Goal: Task Accomplishment & Management: Manage account settings

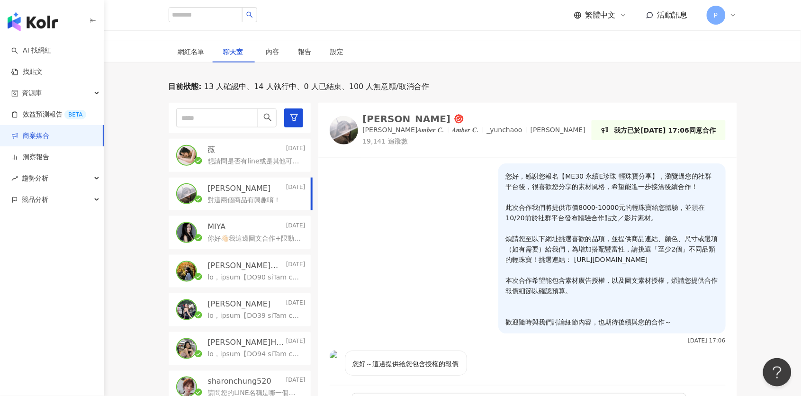
click at [653, 351] on div "您好～這邊提供給您包含授權的報價 [DATE] 21:49" at bounding box center [527, 372] width 419 height 42
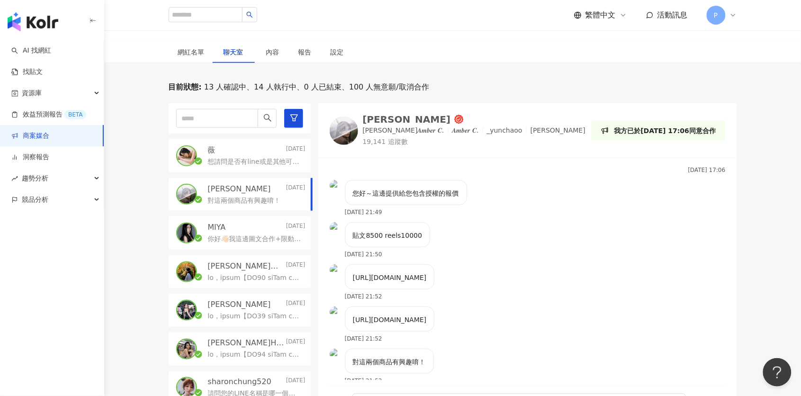
click at [263, 196] on p "對這兩個商品有興趣唷！" at bounding box center [244, 200] width 73 height 9
click at [257, 184] on div "[PERSON_NAME] [DATE]" at bounding box center [257, 189] width 98 height 10
drag, startPoint x: 384, startPoint y: 172, endPoint x: 409, endPoint y: 178, distance: 26.3
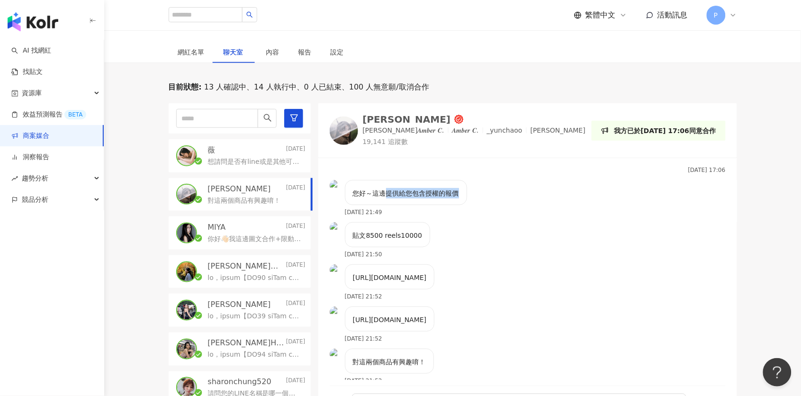
click at [409, 180] on div "您好～這邊提供給您包含授權的報價" at bounding box center [406, 192] width 122 height 25
click at [410, 180] on div "您好～這邊提供給您包含授權的報價" at bounding box center [406, 192] width 122 height 25
click at [257, 222] on div "MIYA [DATE]" at bounding box center [257, 227] width 98 height 10
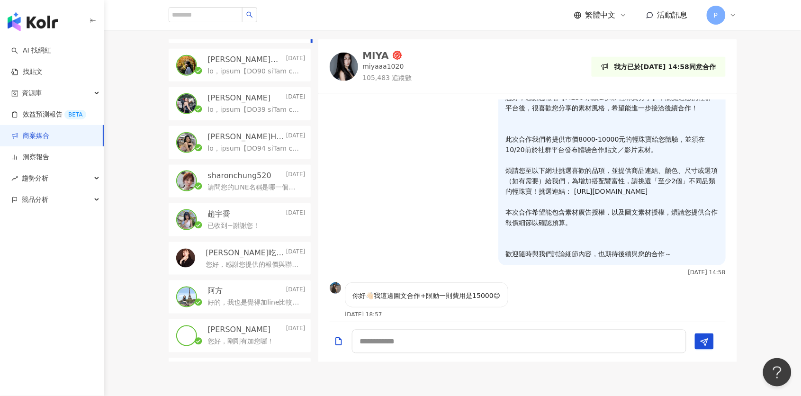
scroll to position [190, 0]
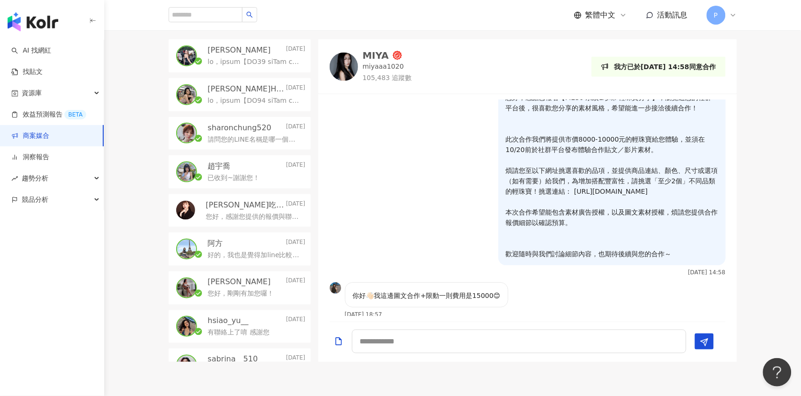
click at [261, 212] on p "您好，感謝您提供的報價與聯絡資訊～這邊會再將您的資訊提供給品牌夥伴，評估後如果有進一步合作機會，會再與您聯繫！" at bounding box center [254, 216] width 96 height 9
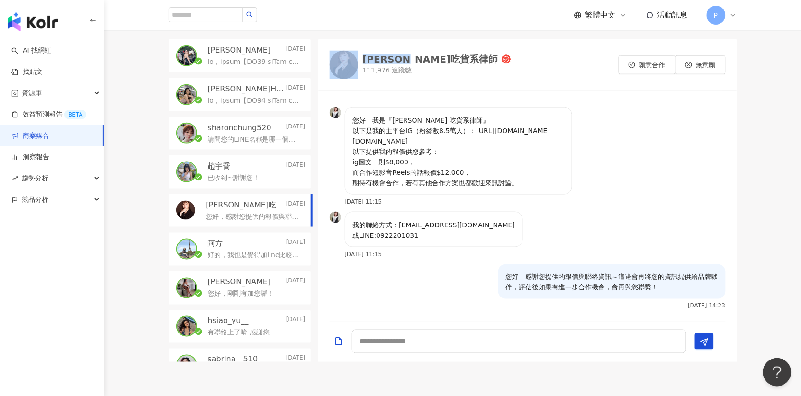
drag, startPoint x: 360, startPoint y: 31, endPoint x: 425, endPoint y: 39, distance: 65.5
click at [425, 39] on div "[PERSON_NAME]吃貨系律師 111,976 追蹤數 願意合作 無意願" at bounding box center [527, 64] width 419 height 51
click at [412, 54] on div "[PERSON_NAME]吃貨系律師" at bounding box center [430, 58] width 135 height 9
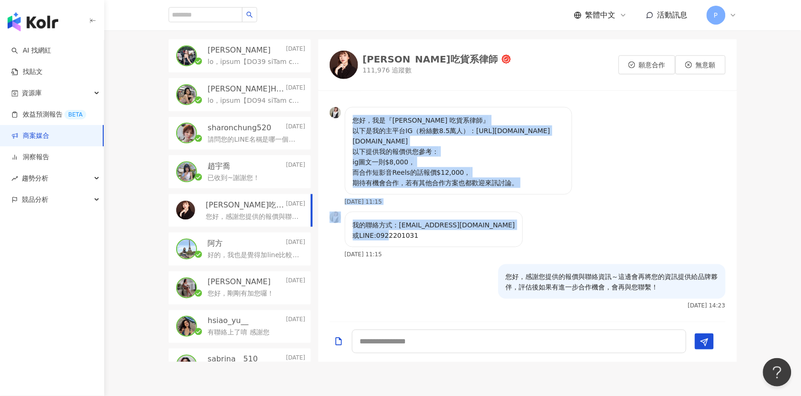
drag, startPoint x: 352, startPoint y: 113, endPoint x: 457, endPoint y: 221, distance: 150.4
click at [457, 221] on div "您好，我是『[PERSON_NAME] 吃貨系律師』 以下是我的主平台IG（粉絲數8.5萬人）：[URL][DOMAIN_NAME][DOMAIN_NAME]…" at bounding box center [527, 206] width 419 height 219
copy div "您好，我是『[PERSON_NAME] 吃貨系律師』 以下是我的主平台IG（粉絲數8.5萬人）：[URL][DOMAIN_NAME][DOMAIN_NAME]…"
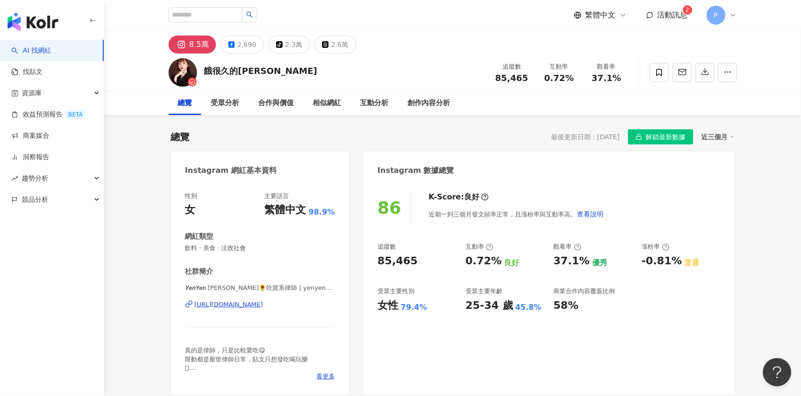
click at [228, 306] on div "https://www.instagram.com/yenyen_chiang/" at bounding box center [229, 304] width 69 height 9
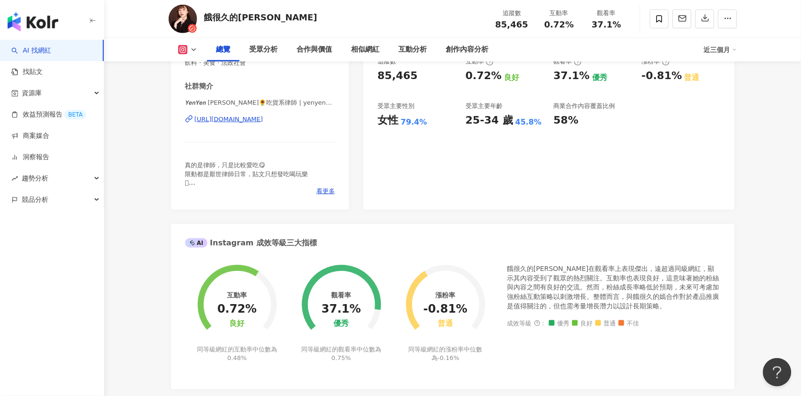
scroll to position [186, 0]
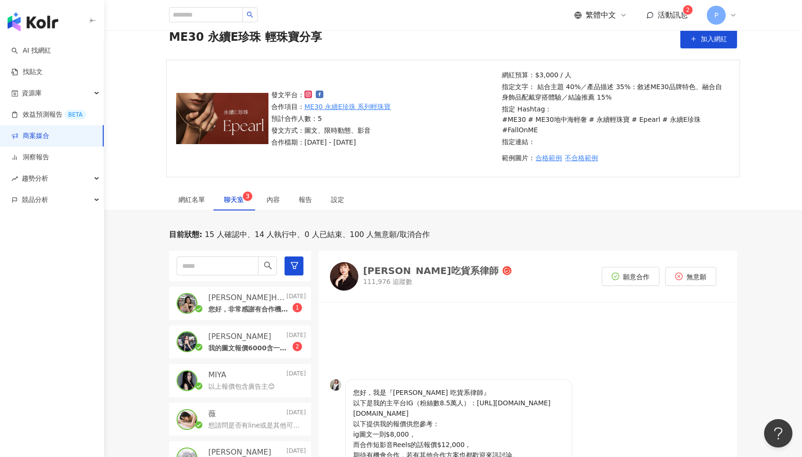
click at [272, 305] on p "您好，非常感謝有合作機會！ 下面是我的IG貼文與reel報價細節： - Ig 貼文post（10張圖） ・廣告主授權+品牌授權再製行銷 1 個月> $3,00…" at bounding box center [250, 309] width 84 height 9
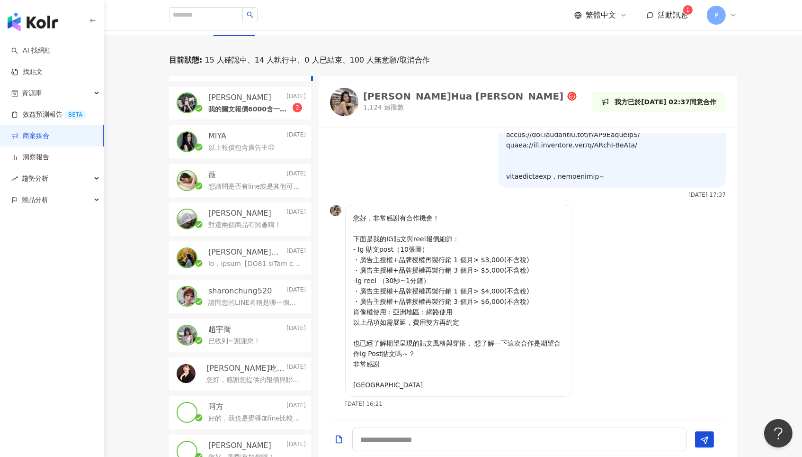
scroll to position [222, 0]
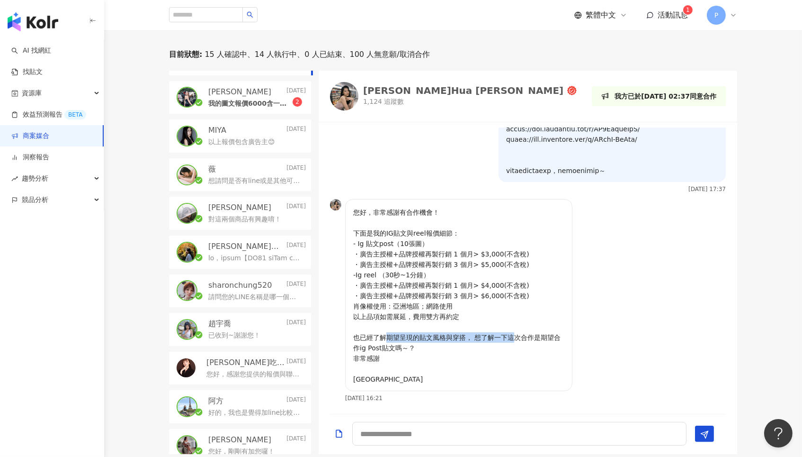
drag, startPoint x: 384, startPoint y: 326, endPoint x: 505, endPoint y: 328, distance: 121.3
click at [505, 328] on p "您好，非常感謝有合作機會！ 下面是我的IG貼文與reel報價細節： - Ig 貼文post（10張圖） ・廣告主授權+品牌授權再製行銷 1 個月> $3,00…" at bounding box center [458, 295] width 211 height 177
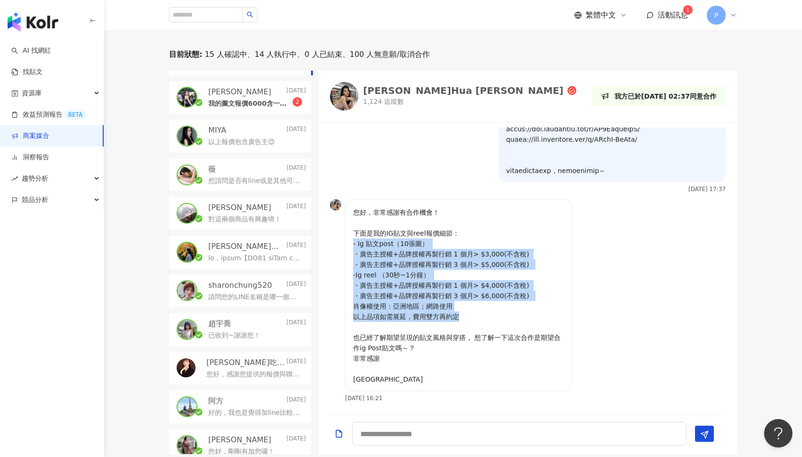
drag, startPoint x: 353, startPoint y: 233, endPoint x: 498, endPoint y: 308, distance: 163.6
click at [498, 308] on div "您好，非常感謝有合作機會！ 下面是我的IG貼文與reel報價細節： - Ig 貼文post（10張圖） ・廣告主授權+品牌授權再製行銷 1 個月> $3,00…" at bounding box center [458, 295] width 227 height 192
copy p "- Ig 貼文post（10張圖） ・廣告主授權+品牌授權再製行銷 1 個月> $3,000(不含稅) ・廣告主授權+品牌授權再製行銷 3 個月> $5,00…"
click at [274, 87] on div "Jamie Today" at bounding box center [257, 92] width 98 height 10
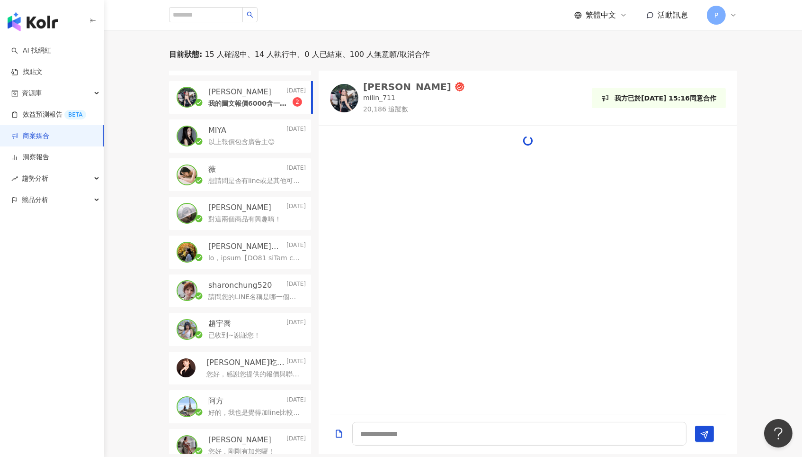
scroll to position [86, 0]
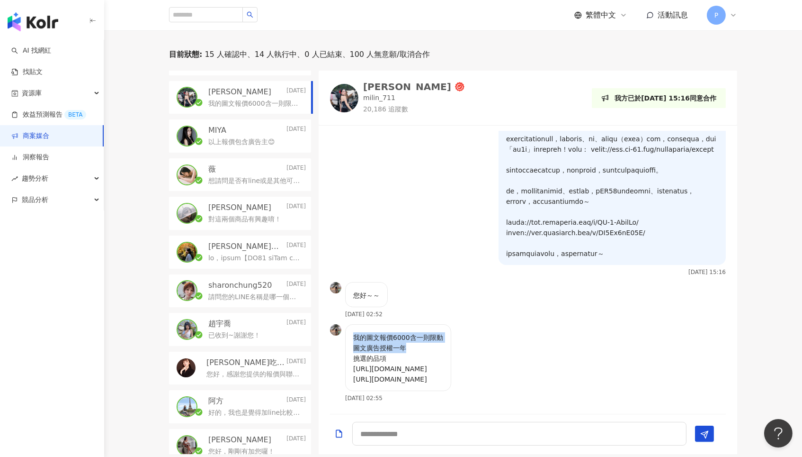
drag, startPoint x: 355, startPoint y: 325, endPoint x: 427, endPoint y: 332, distance: 72.8
click at [427, 332] on p "我的圖文報價6000含一則限動 圖文廣告授權一年 挑選的品項 https://www.me-30.com/products/tc0348g01n https:…" at bounding box center [398, 358] width 90 height 52
drag, startPoint x: 368, startPoint y: 324, endPoint x: 446, endPoint y: 339, distance: 79.5
click at [443, 339] on p "我的圖文報價6000含一則限動 圖文廣告授權一年 挑選的品項 https://www.me-30.com/products/tc0348g01n https:…" at bounding box center [398, 358] width 90 height 52
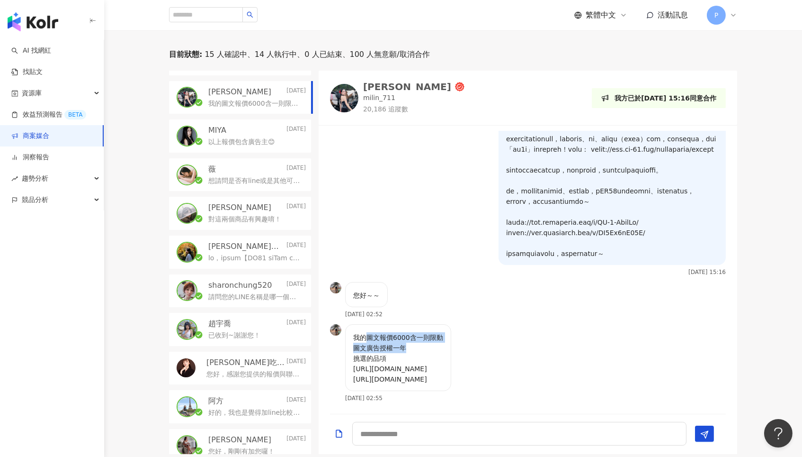
copy p "圖文報價6000含一則限動 圖文廣告授權一年"
drag, startPoint x: 354, startPoint y: 355, endPoint x: 564, endPoint y: 355, distance: 209.9
click at [564, 355] on div "我的圖文報價6000含一則限動 圖文廣告授權一年 挑選的品項 https://www.me-30.com/products/tc0348g01n https:…" at bounding box center [528, 366] width 419 height 84
copy p "https://www.me-30.com/products/tc0348g01n"
drag, startPoint x: 355, startPoint y: 367, endPoint x: 530, endPoint y: 365, distance: 175.3
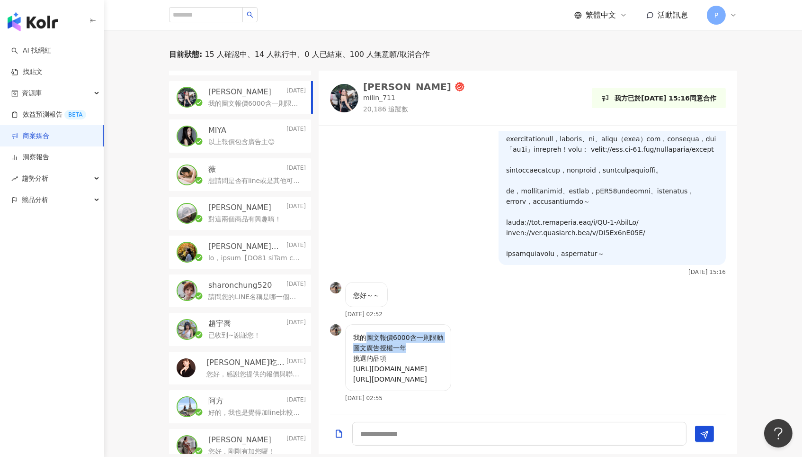
click at [530, 365] on div "我的圖文報價6000含一則限動 圖文廣告授權一年 挑選的品項 https://www.me-30.com/products/tc0348g01n https:…" at bounding box center [528, 366] width 419 height 84
copy p "https://www.me-30.com/products/tb0318g01n"
click at [258, 137] on p "以上報價包含廣告主😊" at bounding box center [241, 141] width 67 height 9
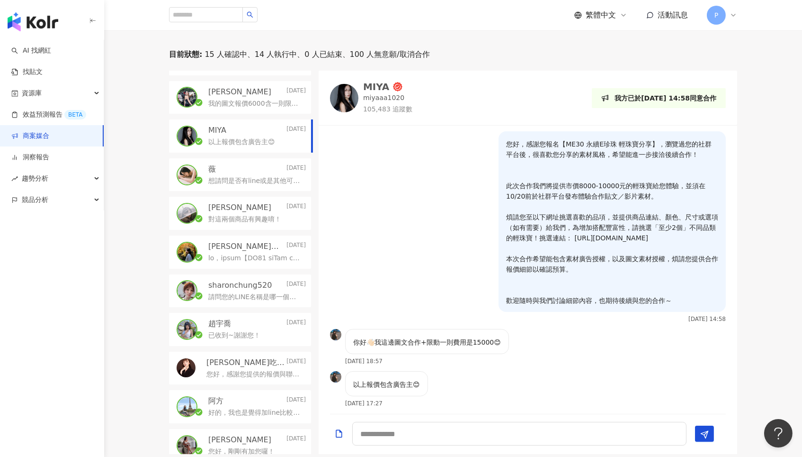
click at [248, 99] on p "我的圖文報價6000含一則限動 圖文廣告授權一年 挑選的品項 https://www.me-30.com/products/tc0348g01n https:…" at bounding box center [255, 103] width 94 height 9
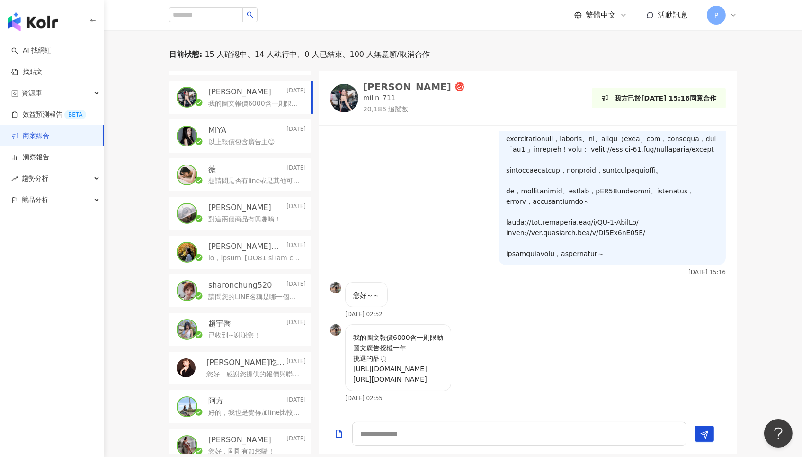
click at [257, 164] on div "薇 Yesterday" at bounding box center [257, 169] width 98 height 10
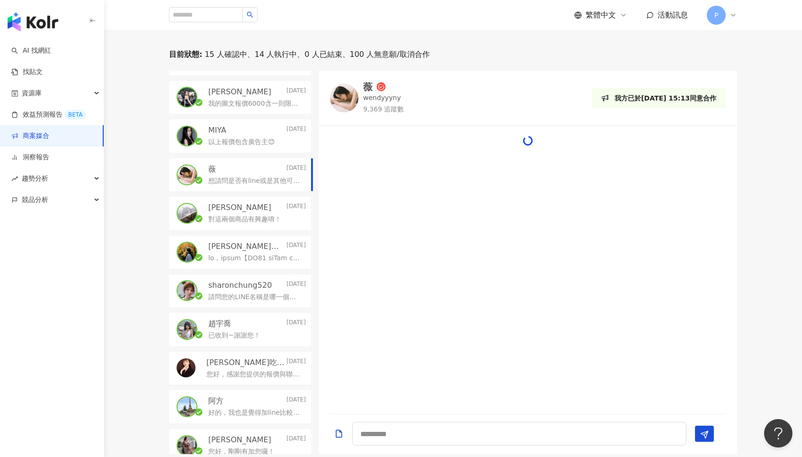
scroll to position [239, 0]
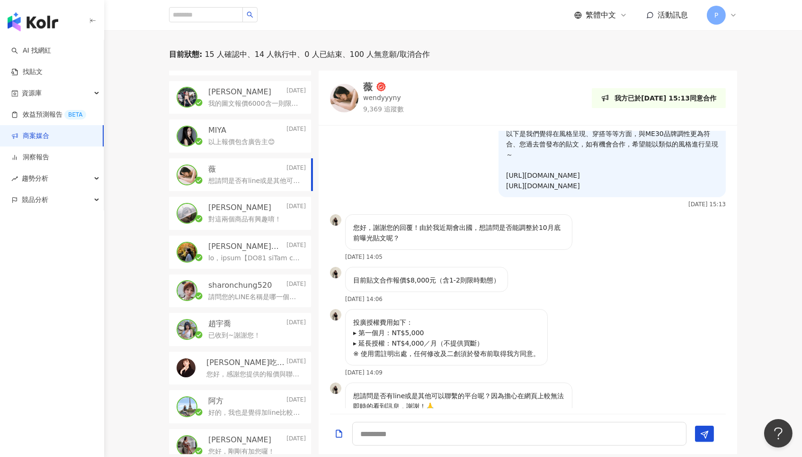
click at [269, 213] on div "對這兩個商品有興趣唷！" at bounding box center [257, 218] width 98 height 11
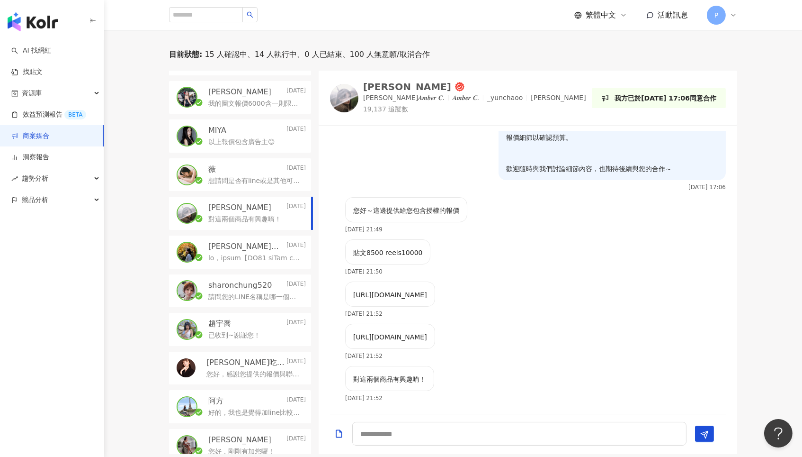
scroll to position [110, 0]
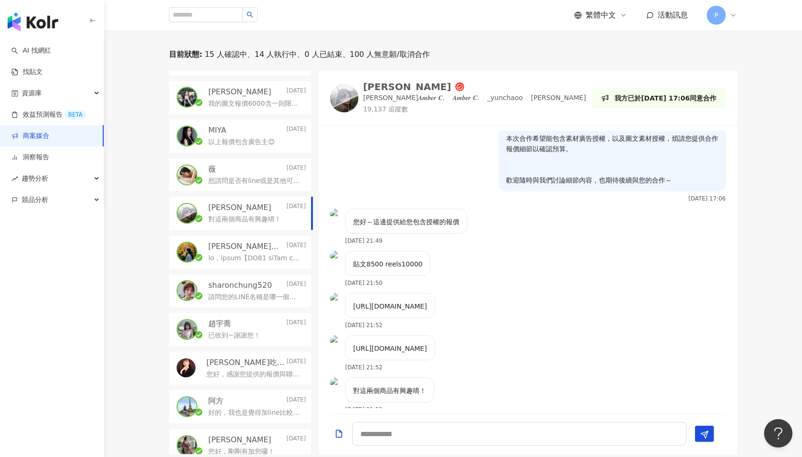
drag, startPoint x: 354, startPoint y: 283, endPoint x: 517, endPoint y: 288, distance: 163.0
click at [517, 293] on div "https://www.me-30.com/products/tc0352g01n 2025/10/2 21:52" at bounding box center [528, 314] width 419 height 42
copy p "[URL][DOMAIN_NAME]"
drag, startPoint x: 351, startPoint y: 324, endPoint x: 510, endPoint y: 327, distance: 158.2
click at [510, 335] on div "https://www.me-30.com/products/te0327g01n 2025/10/2 21:52" at bounding box center [528, 356] width 419 height 42
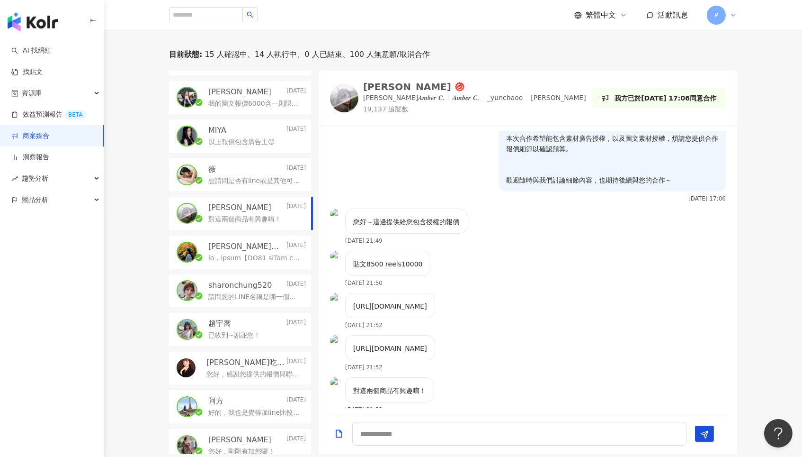
copy p "[URL][DOMAIN_NAME]"
